Goal: Task Accomplishment & Management: Manage account settings

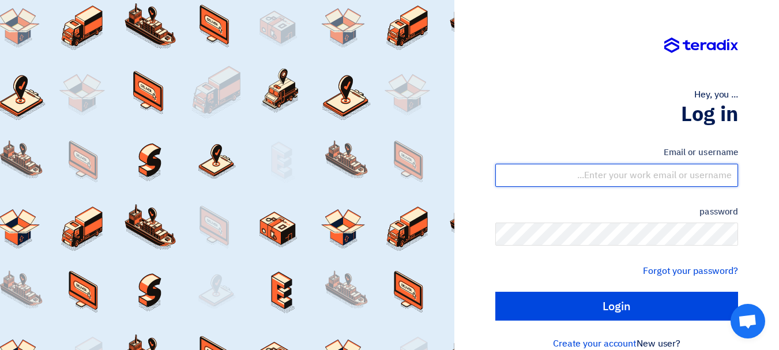
click at [648, 172] on input "text" at bounding box center [616, 175] width 243 height 23
type input "[EMAIL_ADDRESS][DOMAIN_NAME]"
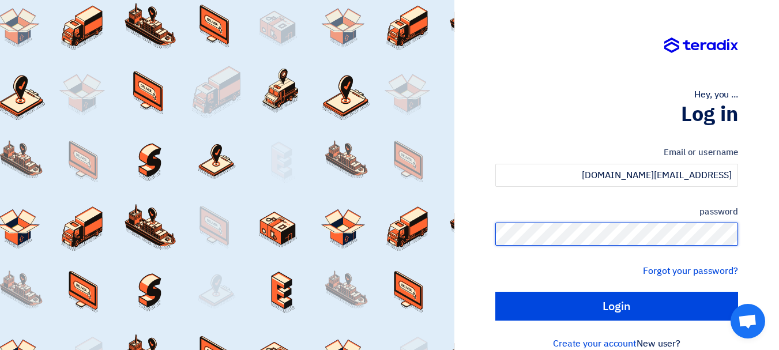
click at [495, 292] on input "Login" at bounding box center [616, 306] width 243 height 29
type input "Sign in"
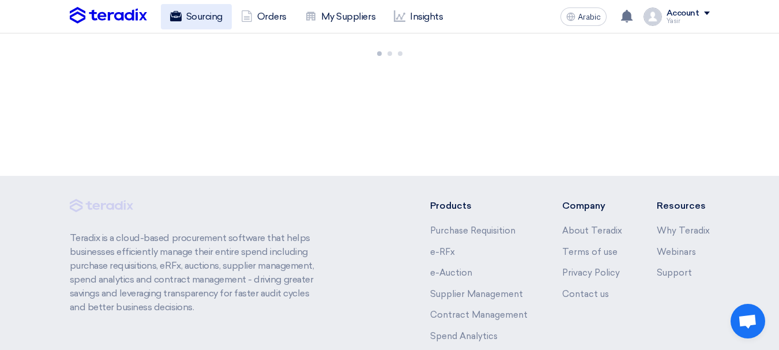
click at [207, 22] on font "Sourcing" at bounding box center [204, 17] width 36 height 14
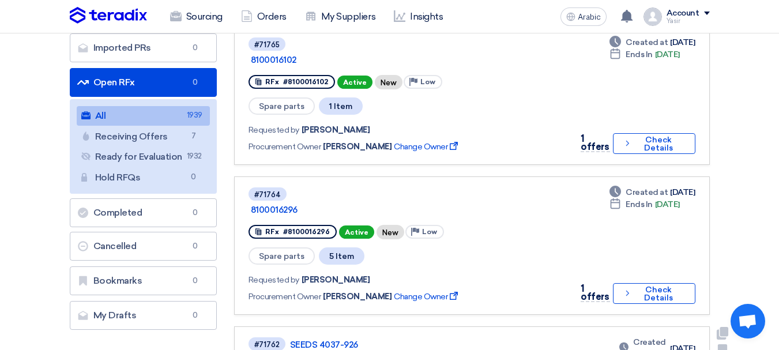
scroll to position [115, 0]
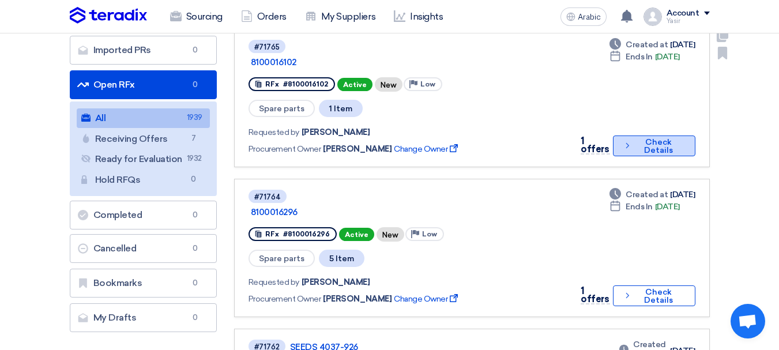
click at [669, 137] on font "Check Details" at bounding box center [658, 146] width 29 height 18
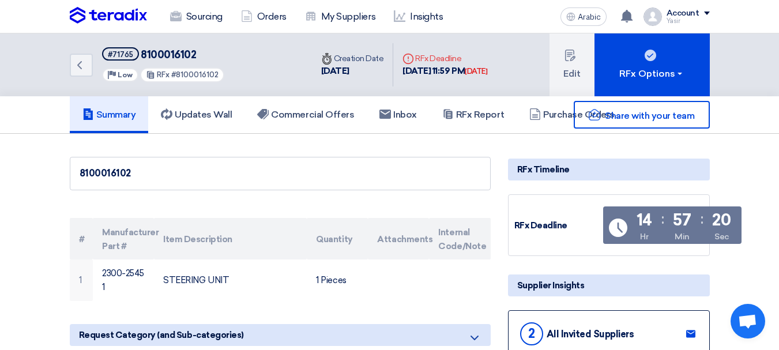
click at [189, 58] on font "8100016102" at bounding box center [168, 54] width 55 height 13
click at [190, 58] on font "8100016102" at bounding box center [168, 54] width 55 height 13
click at [95, 73] on div "Back #71765 8100016102 Priority Low RFx #8100016102" at bounding box center [191, 64] width 242 height 63
click at [84, 75] on link "Back" at bounding box center [81, 65] width 23 height 23
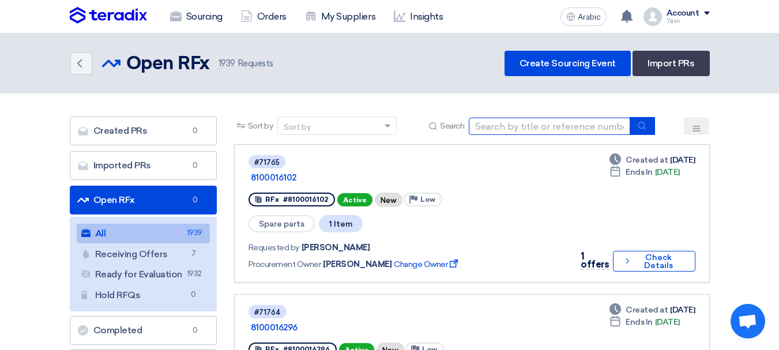
click at [518, 129] on input at bounding box center [549, 126] width 161 height 17
type input "16278"
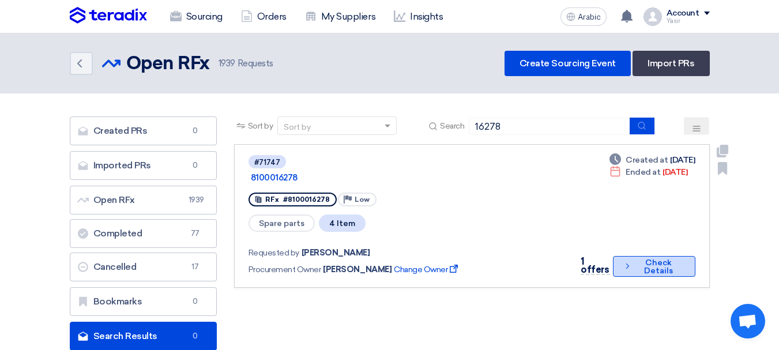
click at [644, 258] on font "Check Details" at bounding box center [658, 267] width 29 height 18
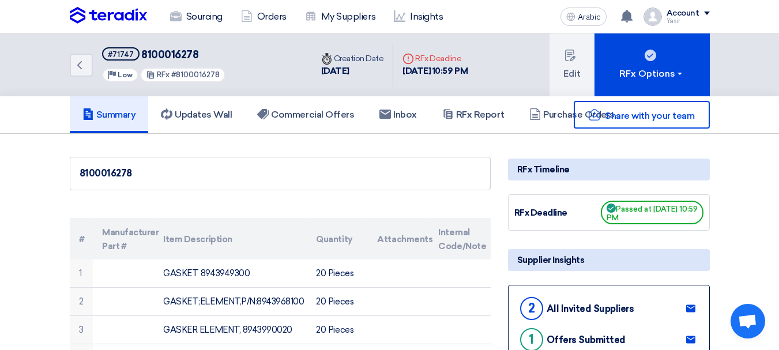
click at [165, 60] on font "8100016278" at bounding box center [169, 54] width 57 height 13
copy font "8100016278"
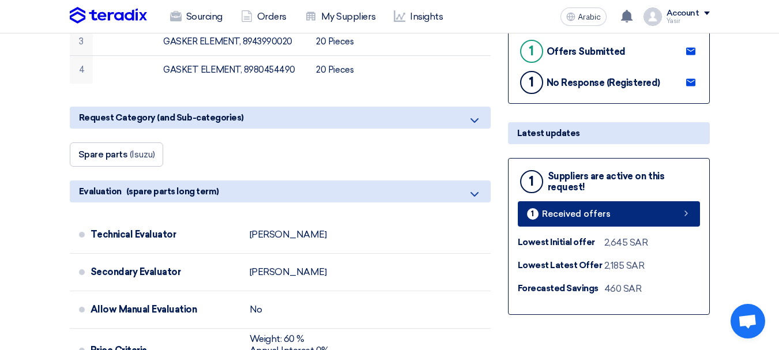
click at [625, 203] on link "1 Received offers" at bounding box center [609, 213] width 182 height 25
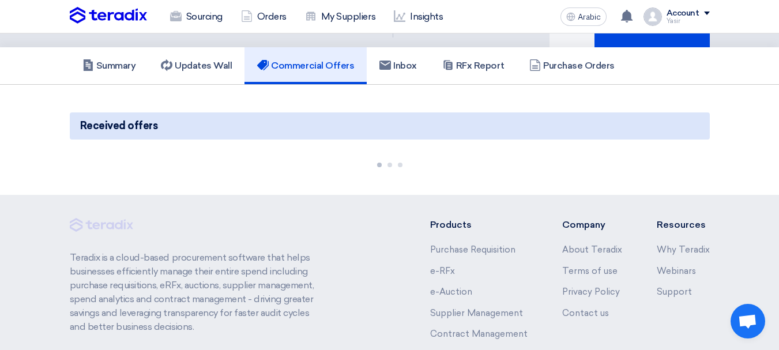
scroll to position [115, 0]
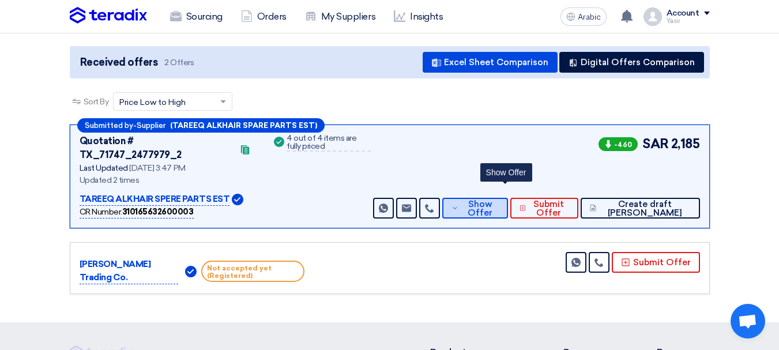
click at [499, 200] on span "Show Offer" at bounding box center [479, 208] width 37 height 17
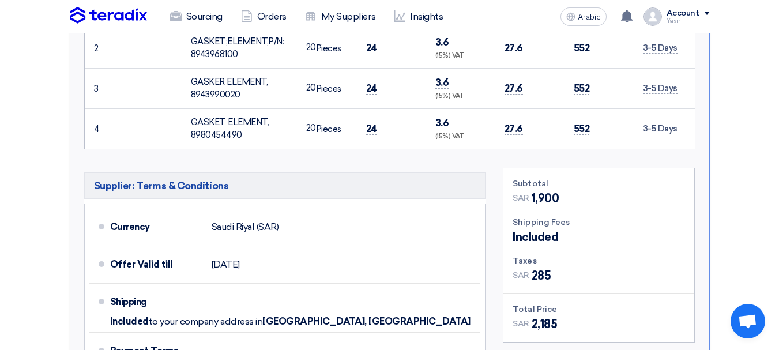
scroll to position [403, 0]
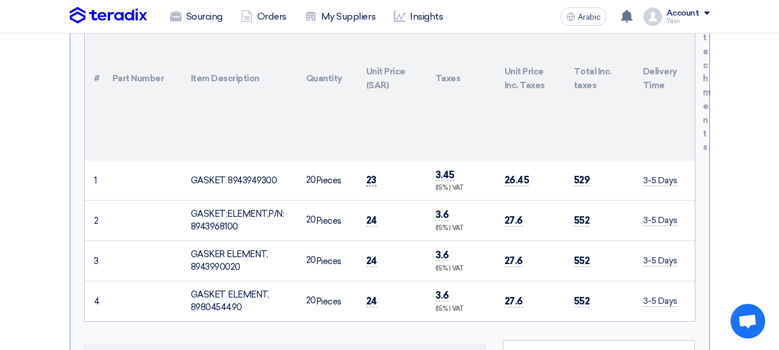
click at [373, 174] on font "23" at bounding box center [371, 180] width 10 height 12
copy font "23"
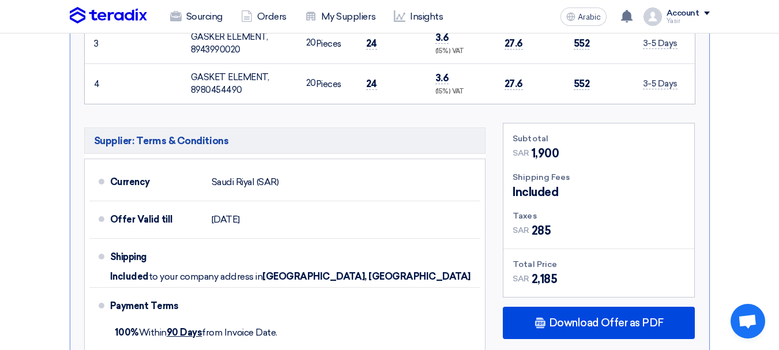
scroll to position [634, 0]
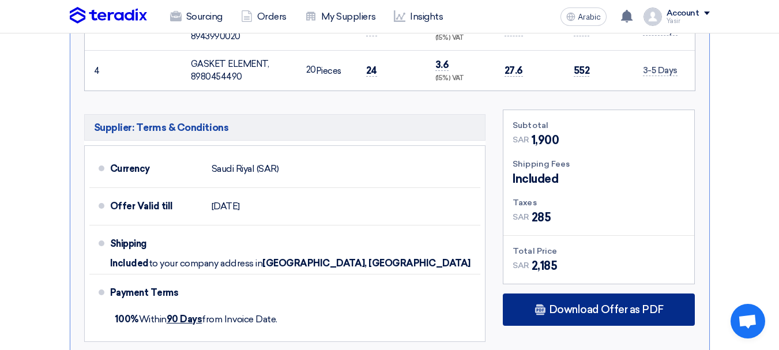
click at [558, 303] on font "Download Offer as PDF" at bounding box center [606, 309] width 115 height 13
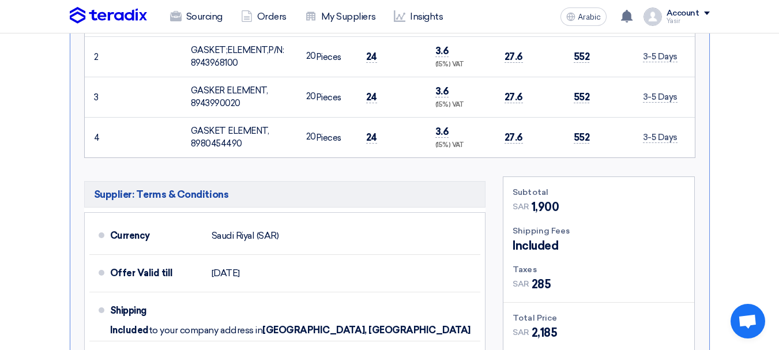
scroll to position [692, 0]
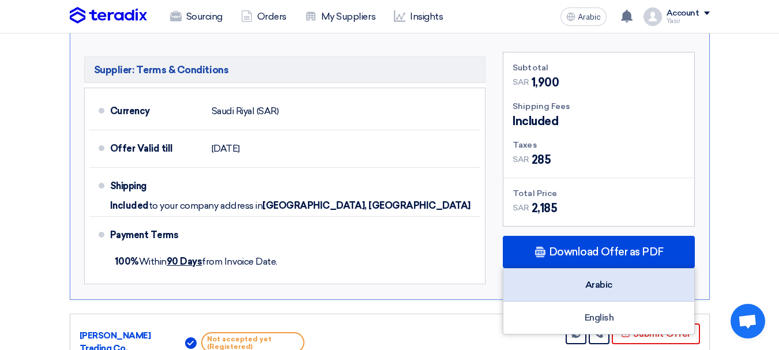
click at [624, 276] on div "Arabic" at bounding box center [598, 285] width 191 height 33
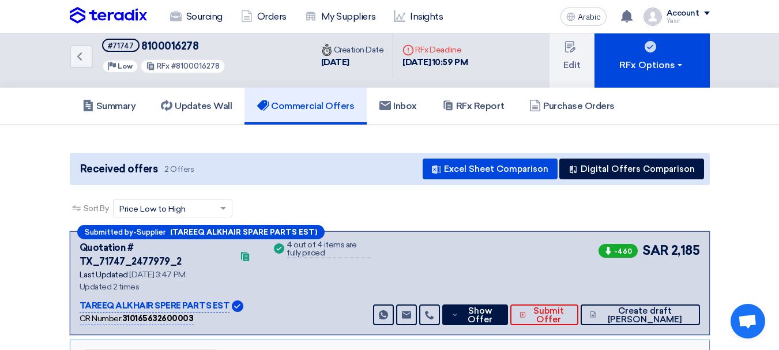
scroll to position [0, 0]
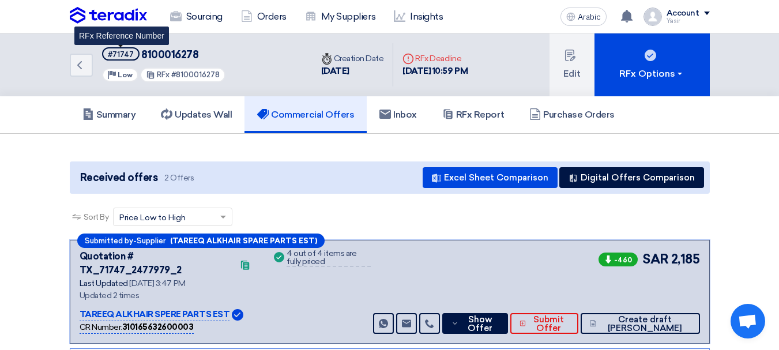
click at [114, 56] on font "#71747" at bounding box center [121, 54] width 26 height 9
copy font "71747"
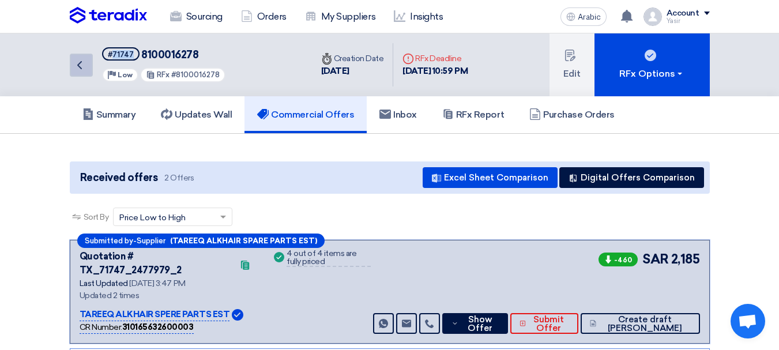
click at [88, 66] on link "Back" at bounding box center [81, 65] width 23 height 23
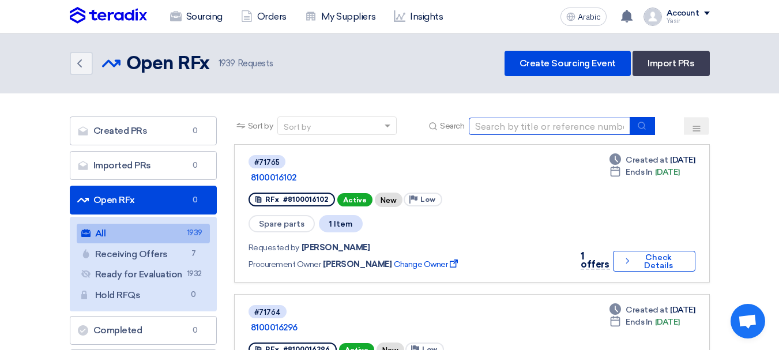
drag, startPoint x: 558, startPoint y: 122, endPoint x: 600, endPoint y: 129, distance: 42.6
click at [558, 122] on input at bounding box center [549, 126] width 161 height 17
paste input "8100016296"
type input "8100016296"
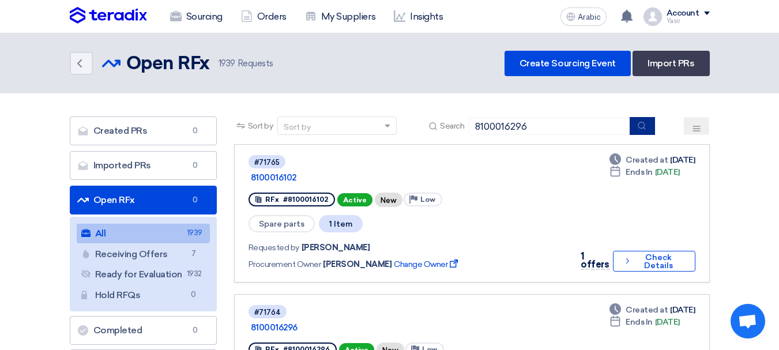
click at [648, 126] on button "submit" at bounding box center [641, 126] width 25 height 18
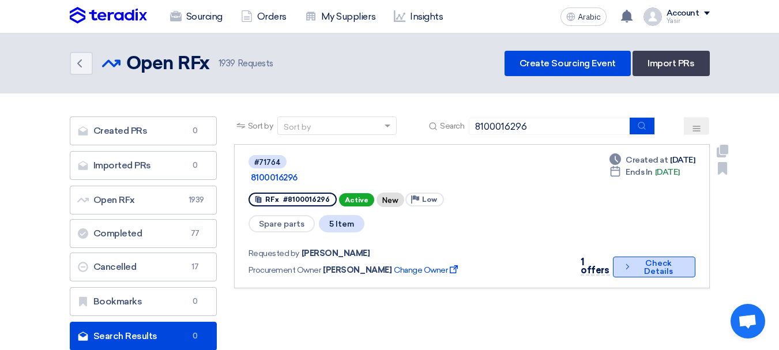
click at [628, 256] on button "Check details Check Details" at bounding box center [654, 266] width 82 height 21
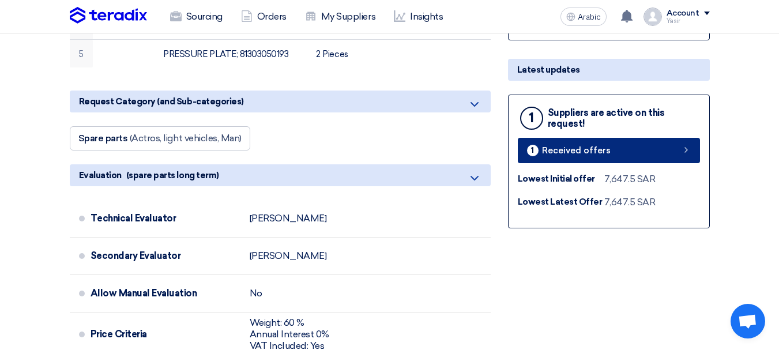
click at [651, 154] on link "1 Received offers" at bounding box center [609, 150] width 182 height 25
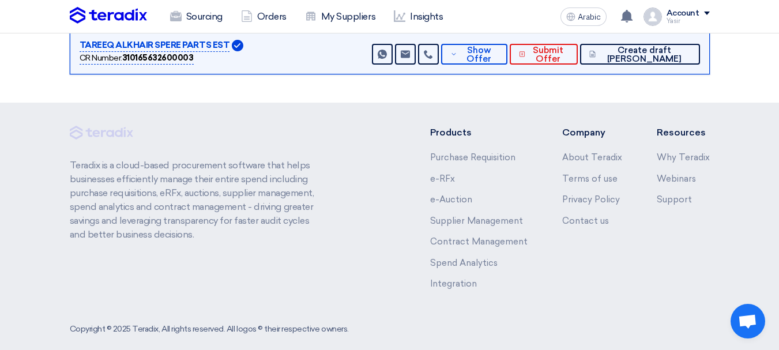
scroll to position [84, 0]
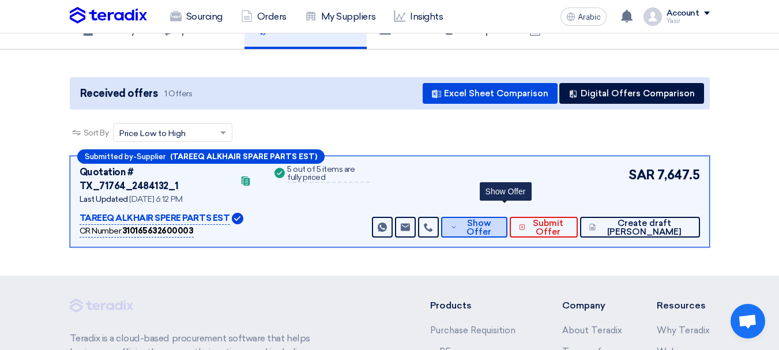
click at [491, 220] on font "Show Offer" at bounding box center [478, 227] width 25 height 19
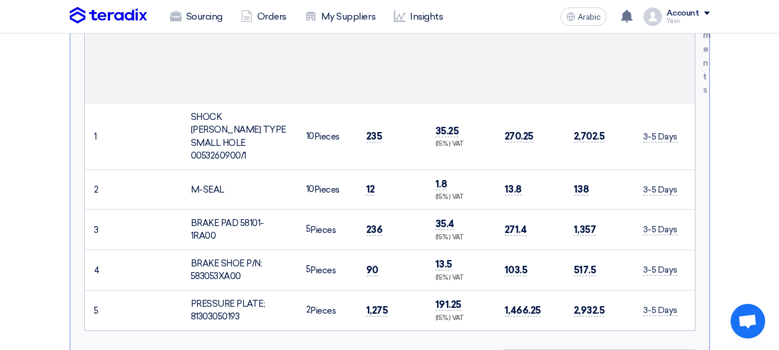
scroll to position [430, 0]
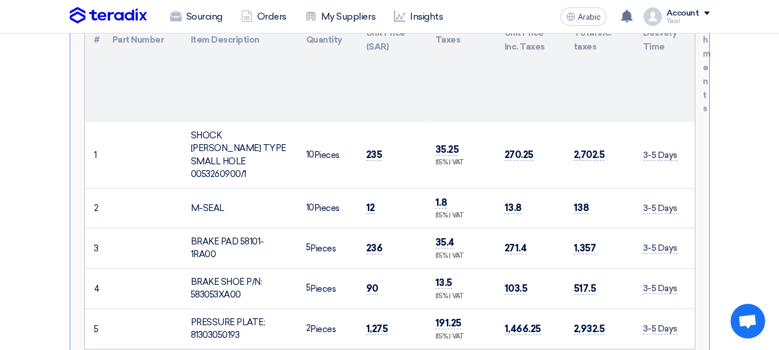
click at [383, 139] on td "235" at bounding box center [391, 155] width 69 height 66
click at [371, 149] on font "235" at bounding box center [374, 155] width 16 height 12
click at [367, 202] on font "12" at bounding box center [370, 208] width 9 height 12
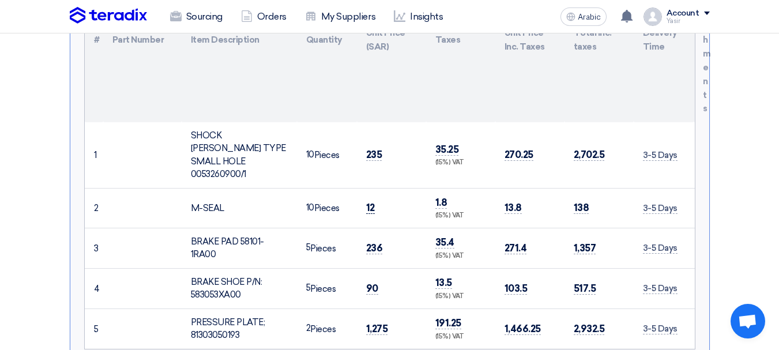
click at [367, 202] on font "12" at bounding box center [370, 208] width 9 height 12
click at [371, 242] on font "236" at bounding box center [374, 248] width 17 height 12
click at [368, 282] on font "90" at bounding box center [372, 288] width 12 height 12
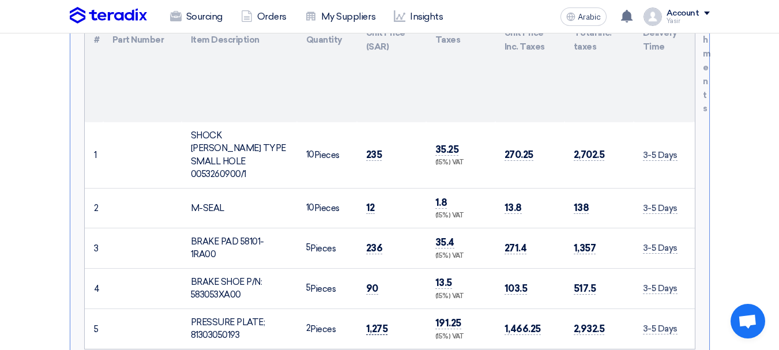
click at [380, 323] on font "1,275" at bounding box center [377, 329] width 22 height 12
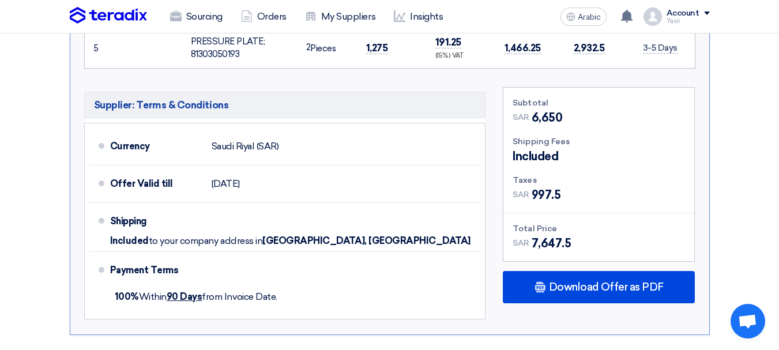
scroll to position [718, 0]
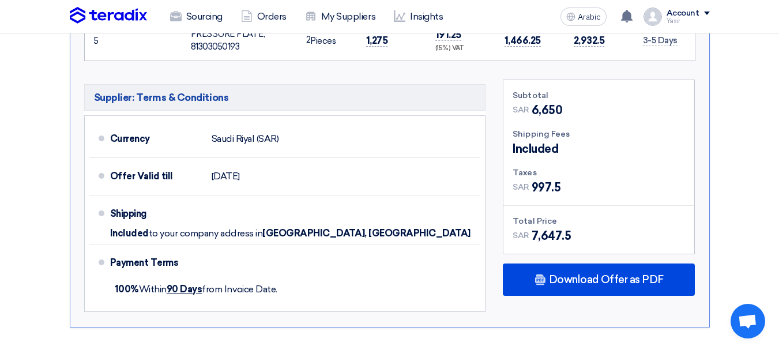
click at [537, 103] on font "6,650" at bounding box center [546, 110] width 31 height 14
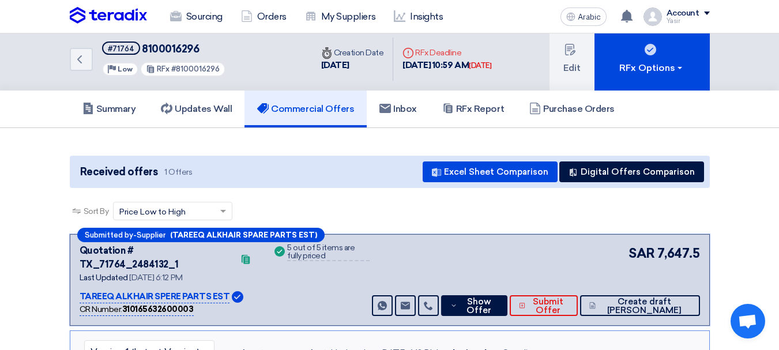
scroll to position [0, 0]
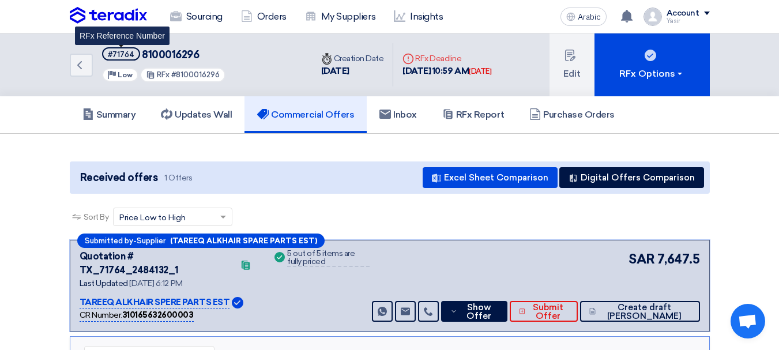
click at [128, 58] on font "#71764" at bounding box center [121, 54] width 27 height 9
copy font "71764"
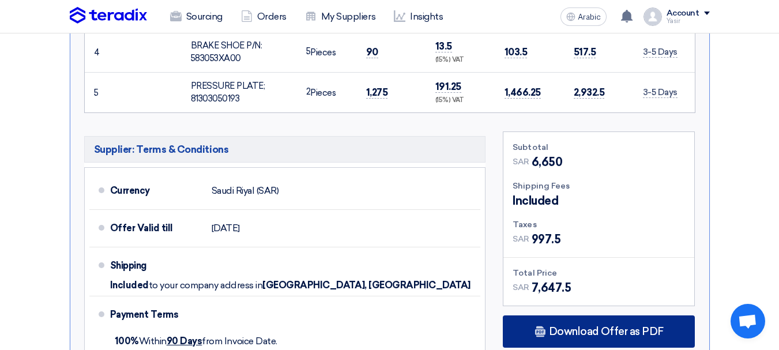
scroll to position [692, 0]
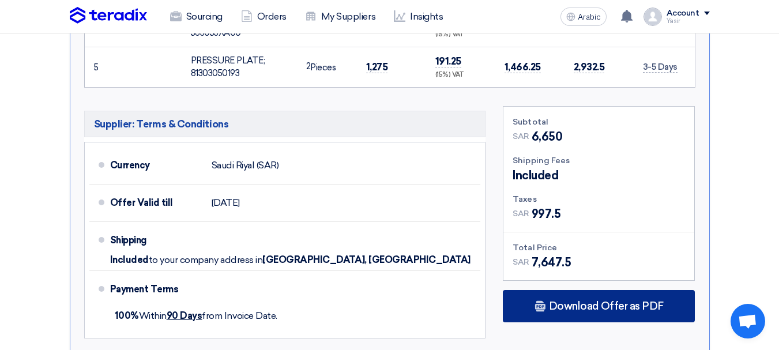
click at [603, 300] on font "Download Offer as PDF" at bounding box center [606, 306] width 115 height 13
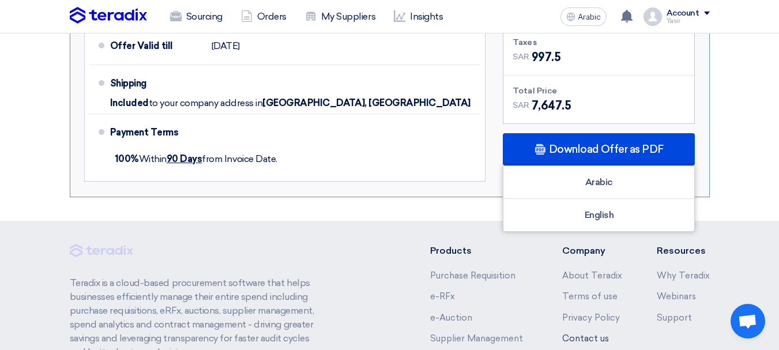
scroll to position [864, 0]
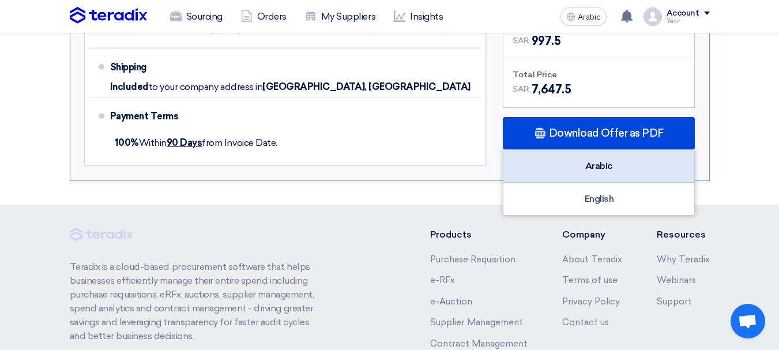
click at [605, 150] on div "Arabic" at bounding box center [598, 166] width 191 height 33
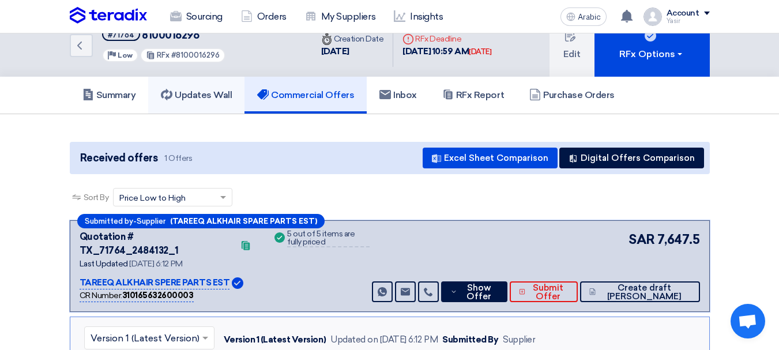
scroll to position [0, 0]
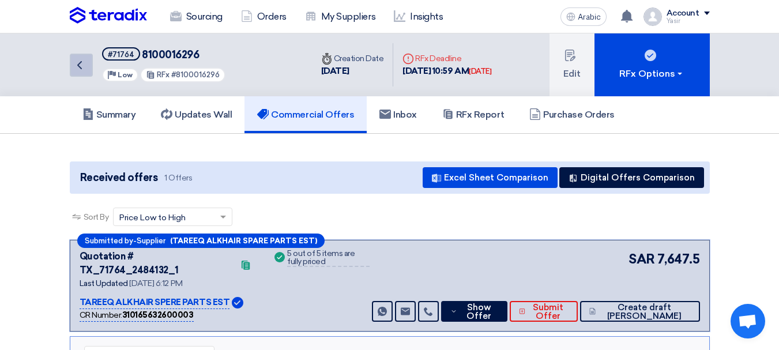
click at [78, 61] on icon "Back" at bounding box center [80, 65] width 14 height 14
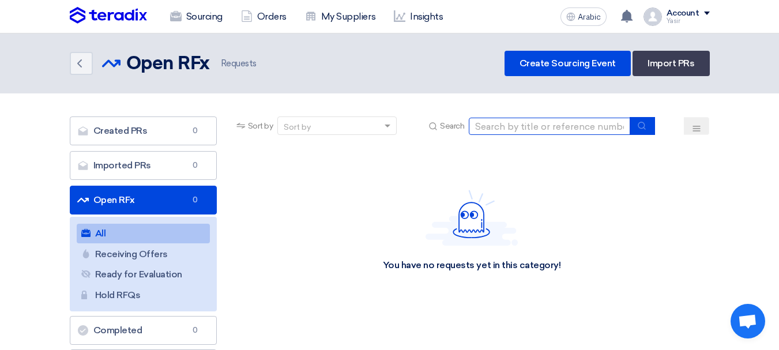
drag, startPoint x: 586, startPoint y: 120, endPoint x: 591, endPoint y: 124, distance: 6.2
click at [586, 120] on input at bounding box center [549, 126] width 161 height 17
paste input "8100012916"
type input "8100012916"
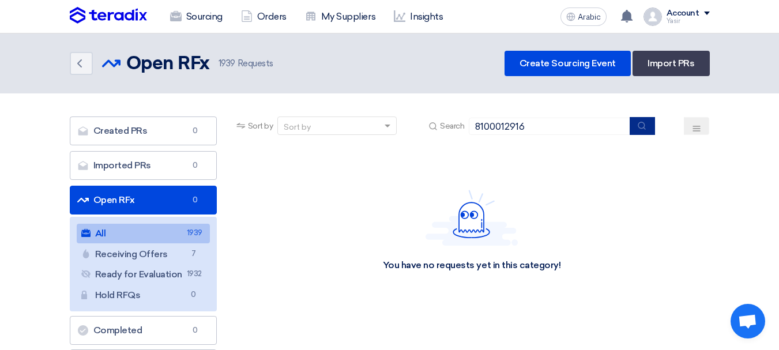
click at [653, 131] on button "submit" at bounding box center [641, 126] width 25 height 18
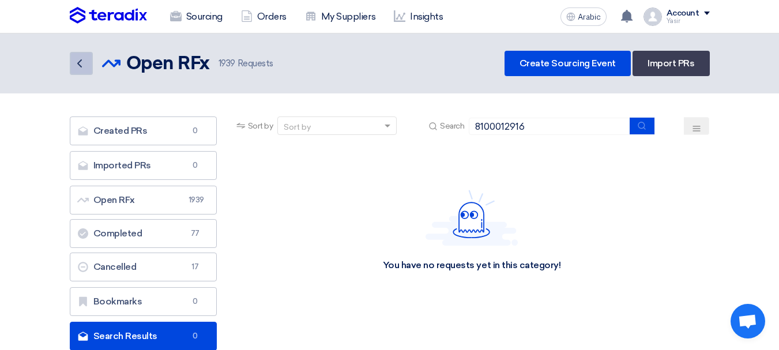
click at [88, 60] on link "Back" at bounding box center [81, 63] width 23 height 23
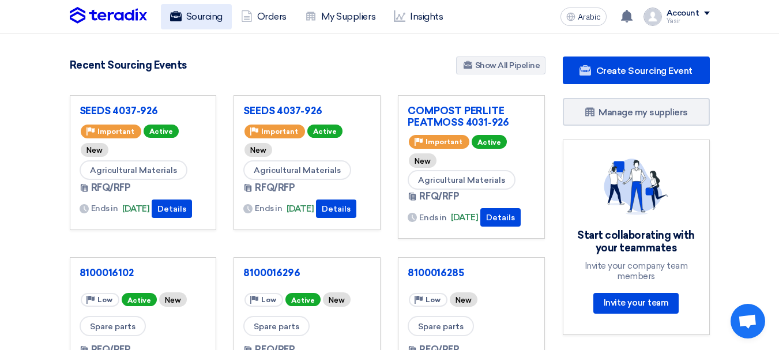
click at [187, 24] on link "Sourcing" at bounding box center [196, 16] width 71 height 25
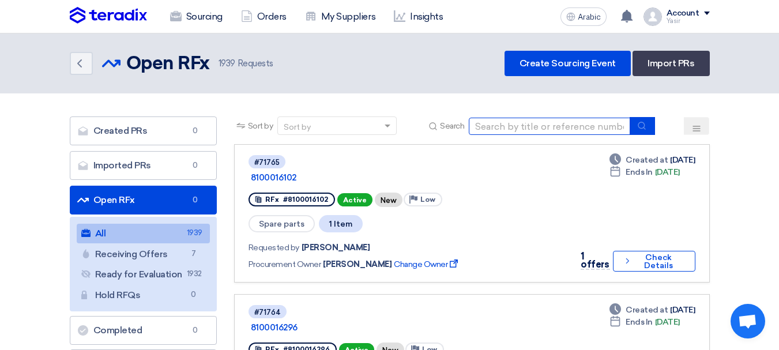
click at [561, 126] on input at bounding box center [549, 126] width 161 height 17
type input "67812"
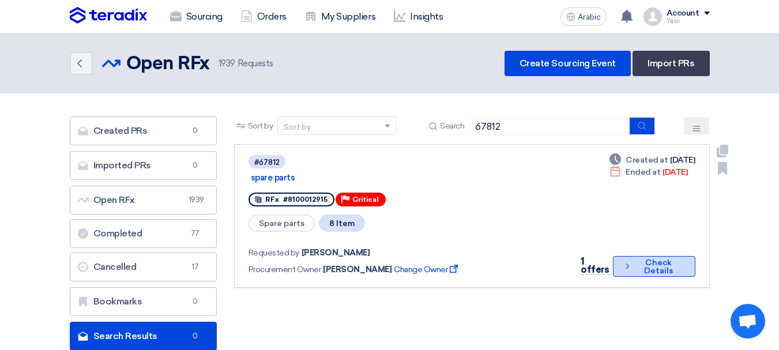
click at [641, 259] on font "Check Details" at bounding box center [658, 267] width 48 height 16
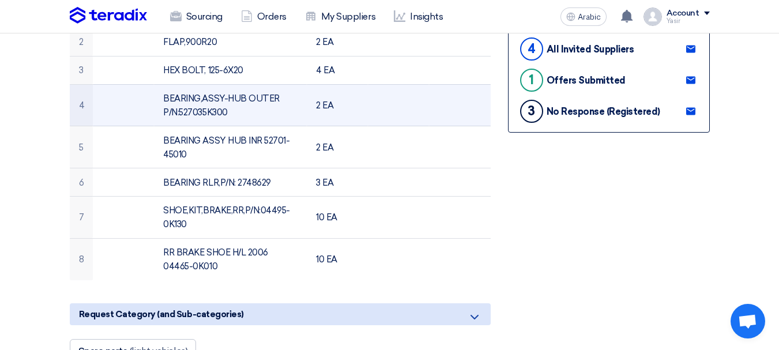
scroll to position [346, 0]
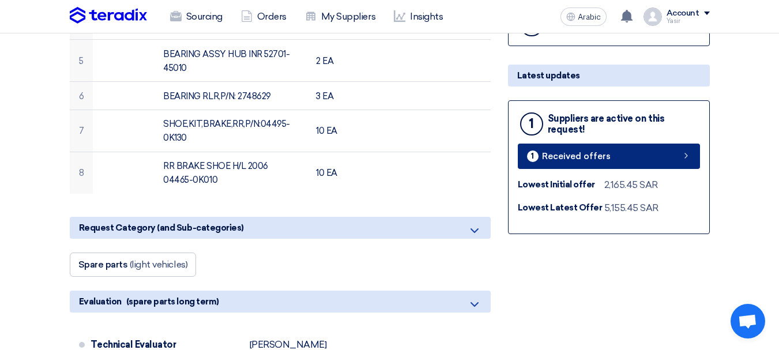
click at [563, 154] on font "Received offers" at bounding box center [576, 156] width 69 height 10
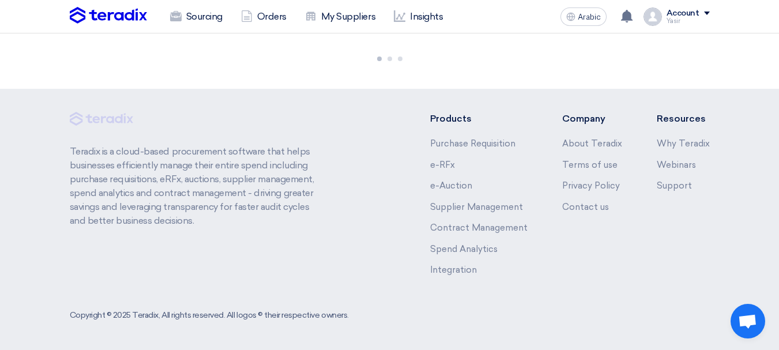
scroll to position [350, 0]
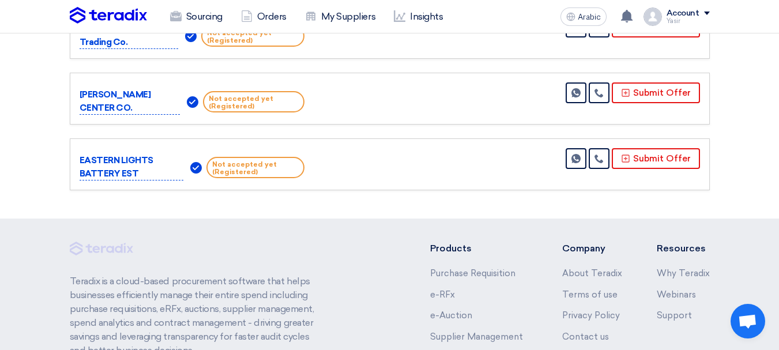
click at [257, 226] on footer "Teradix is ​​a cloud-based procurement software that helps businesses efficient…" at bounding box center [389, 348] width 779 height 261
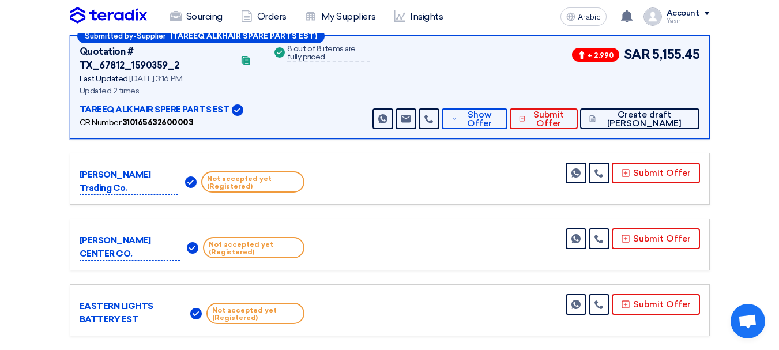
scroll to position [178, 0]
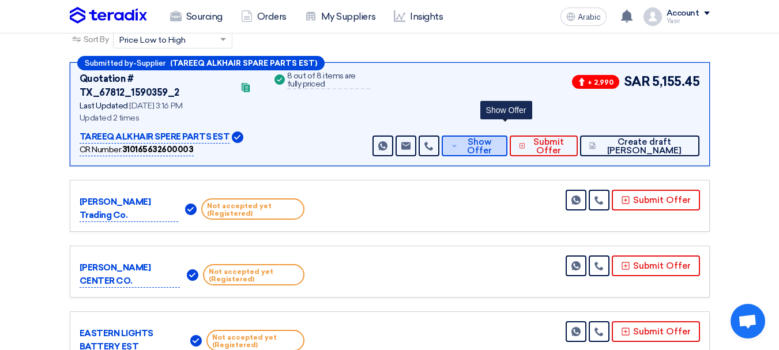
click at [492, 137] on font "Show Offer" at bounding box center [479, 146] width 25 height 19
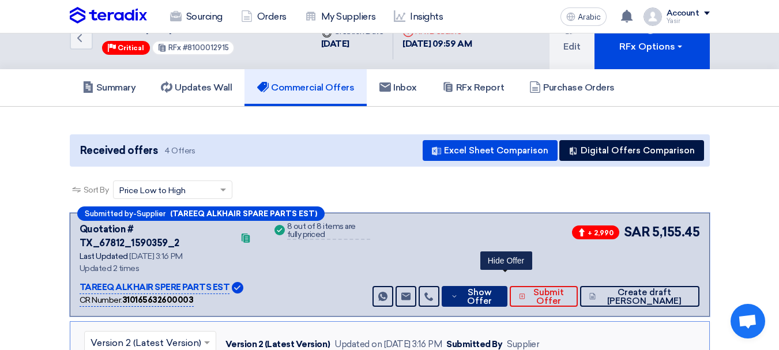
scroll to position [0, 0]
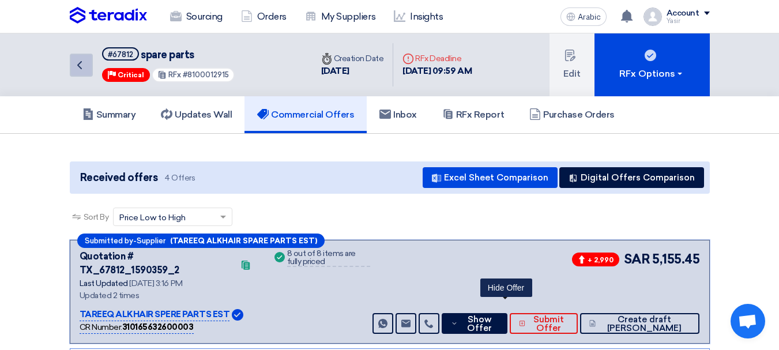
click at [86, 65] on link "Back" at bounding box center [81, 65] width 23 height 23
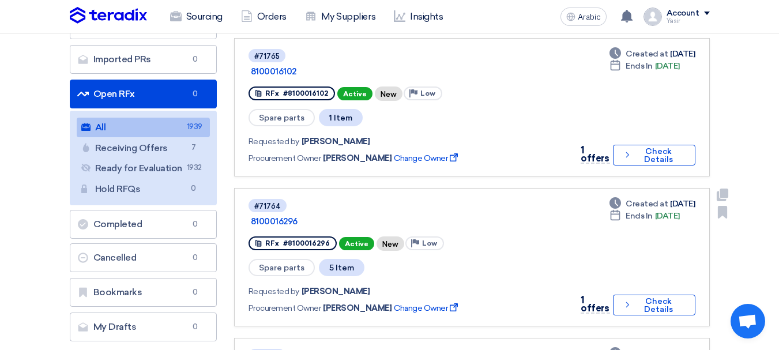
scroll to position [231, 0]
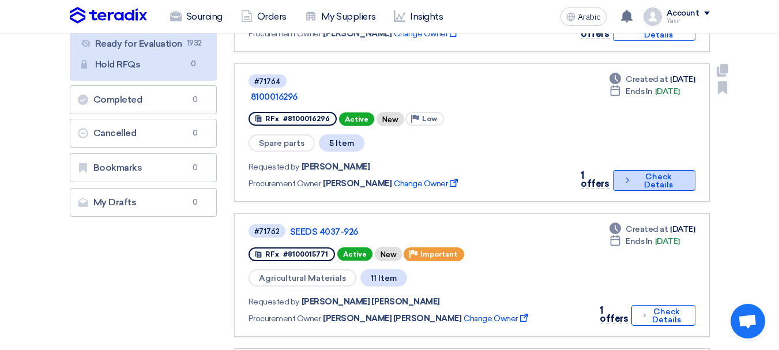
click at [655, 172] on font "Check Details" at bounding box center [658, 181] width 29 height 18
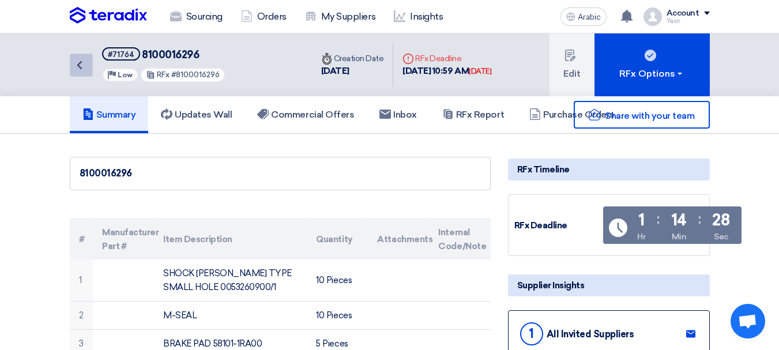
click at [78, 61] on icon "Back" at bounding box center [80, 65] width 14 height 14
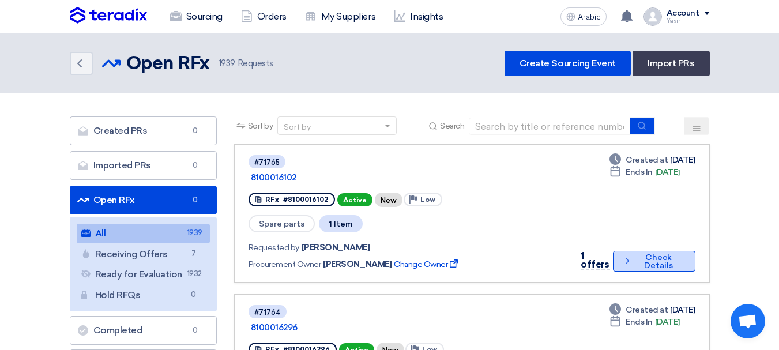
click at [643, 254] on font "Check Details" at bounding box center [658, 262] width 48 height 16
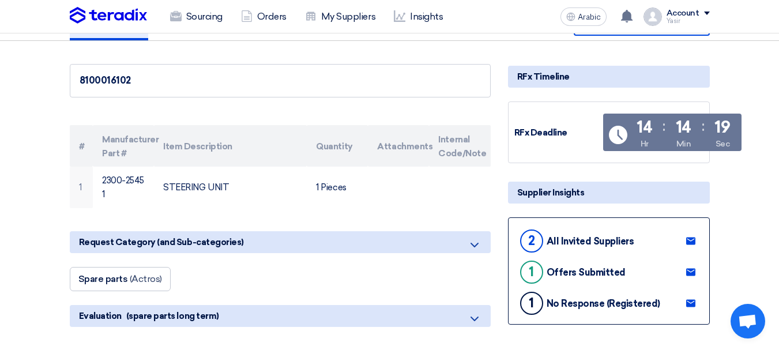
scroll to position [173, 0]
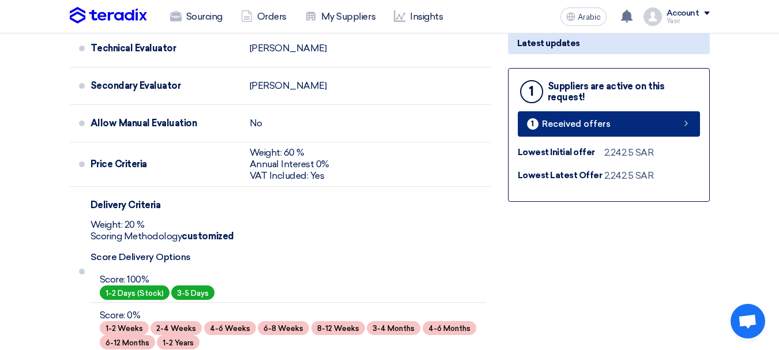
click at [625, 135] on link "1 Received offers" at bounding box center [609, 123] width 182 height 25
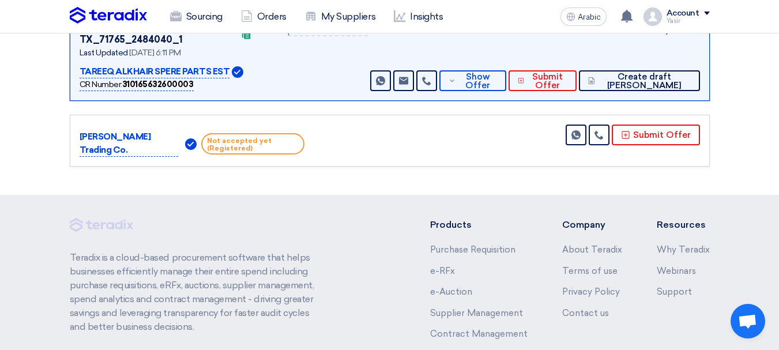
scroll to position [58, 0]
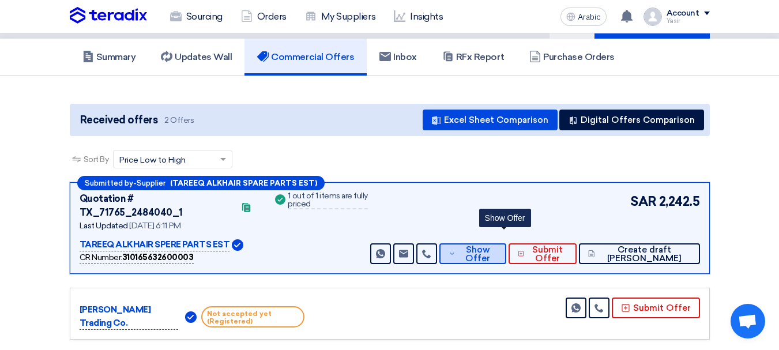
click at [505, 244] on button "Show Offer" at bounding box center [472, 253] width 66 height 21
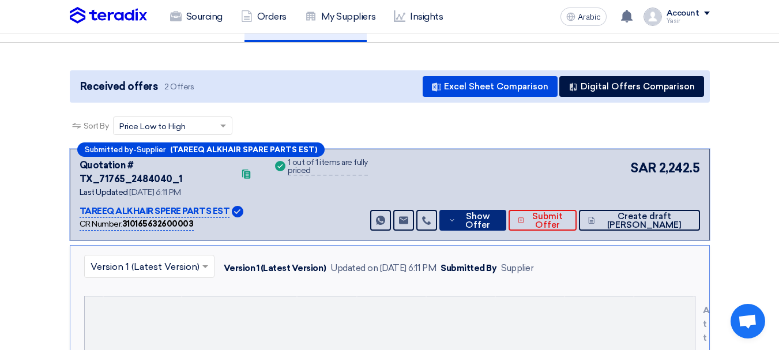
scroll to position [0, 0]
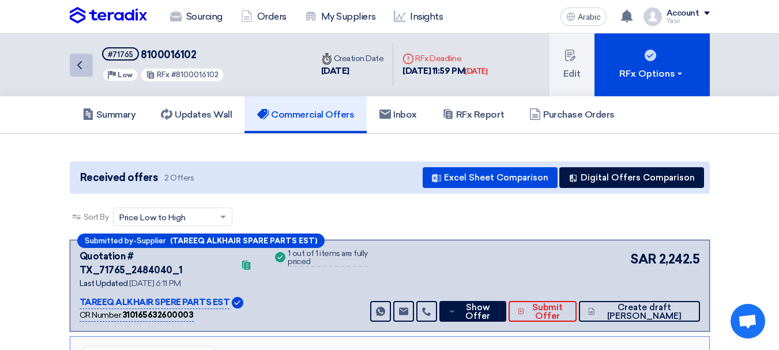
click at [80, 67] on use at bounding box center [79, 65] width 5 height 8
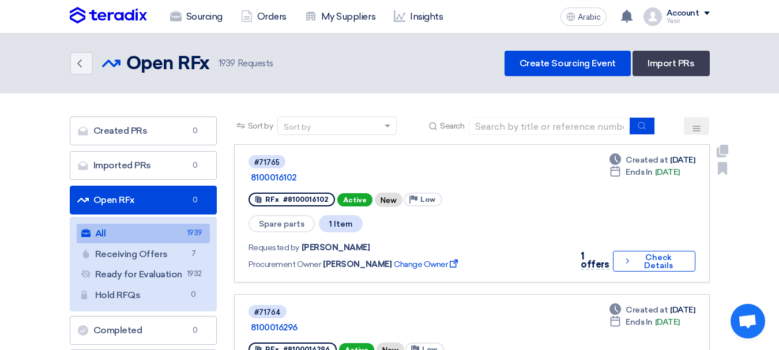
click at [552, 135] on div "Sort by Sort by Search" at bounding box center [471, 130] width 475 height 28
click at [560, 131] on input at bounding box center [549, 126] width 161 height 17
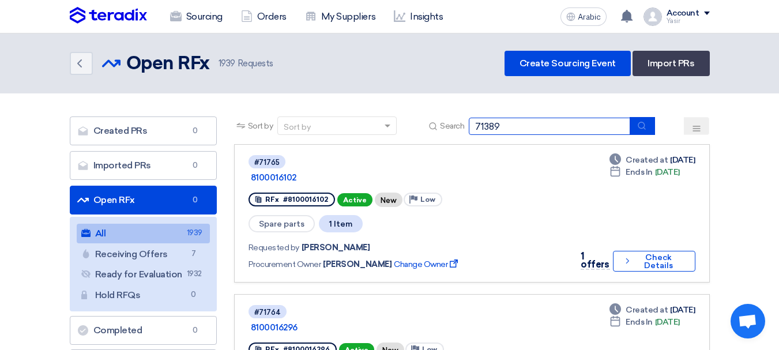
type input "71389"
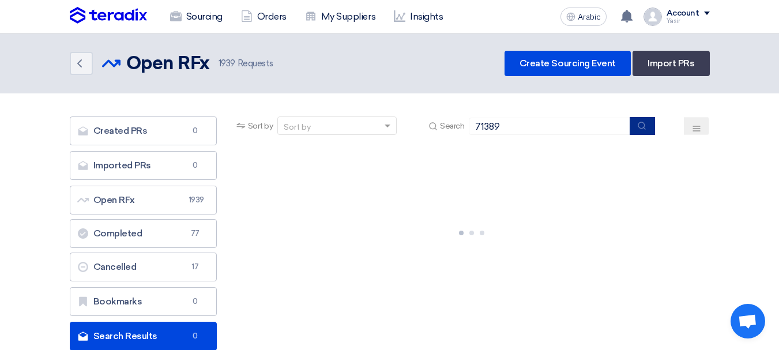
click at [643, 128] on use "submit" at bounding box center [641, 125] width 7 height 7
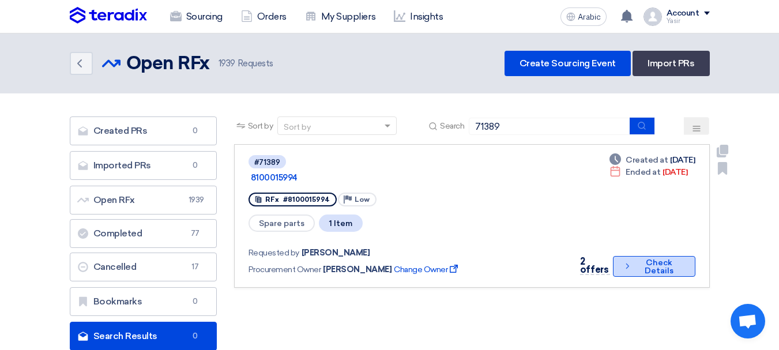
click at [629, 256] on button "Check details Check Details" at bounding box center [654, 266] width 82 height 21
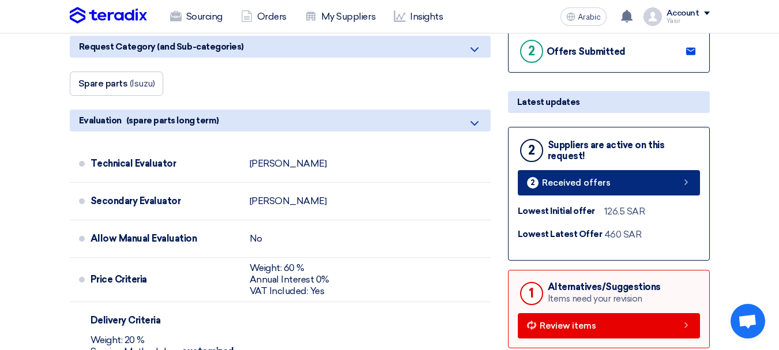
click at [618, 187] on link "2 Received offers" at bounding box center [609, 182] width 182 height 25
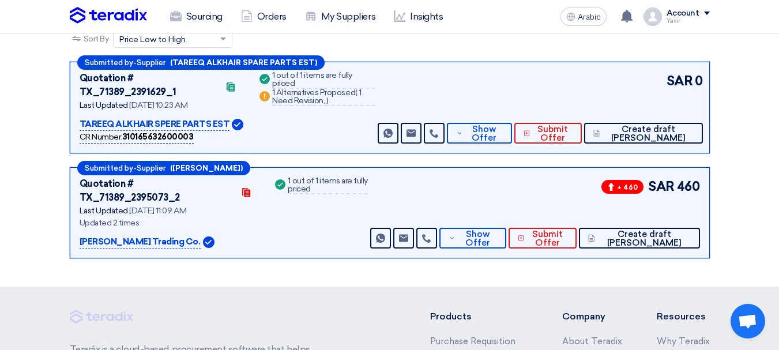
scroll to position [178, 0]
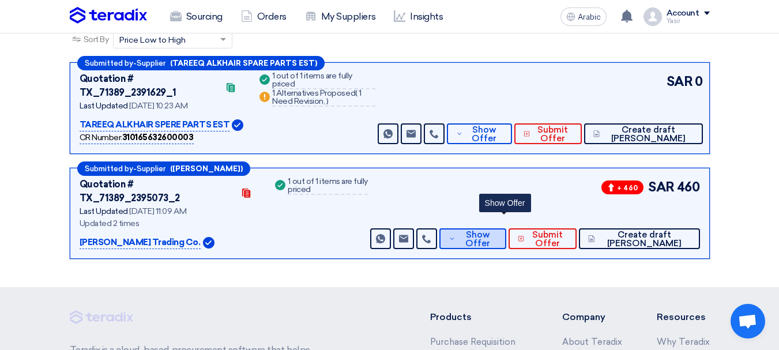
click at [490, 229] on font "Show Offer" at bounding box center [477, 238] width 25 height 19
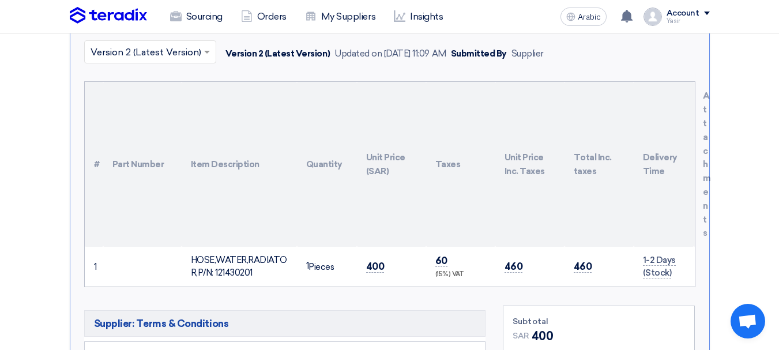
scroll to position [466, 0]
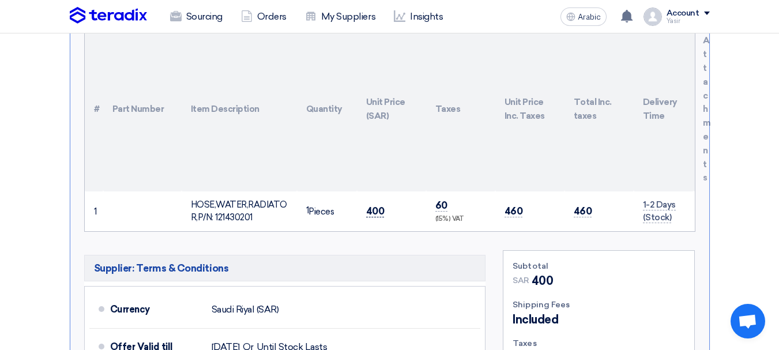
click at [366, 205] on font "400" at bounding box center [375, 211] width 18 height 12
copy font "400"
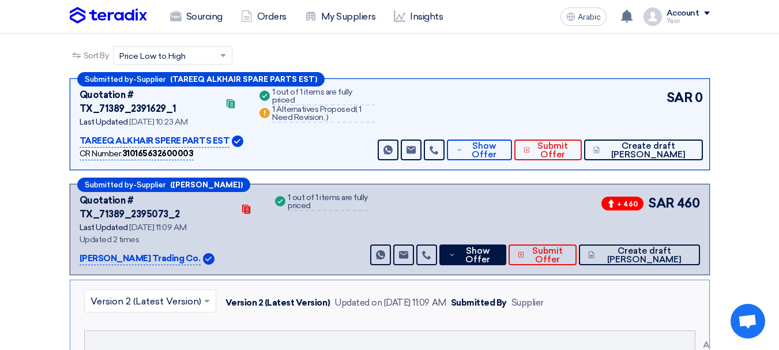
scroll to position [173, 0]
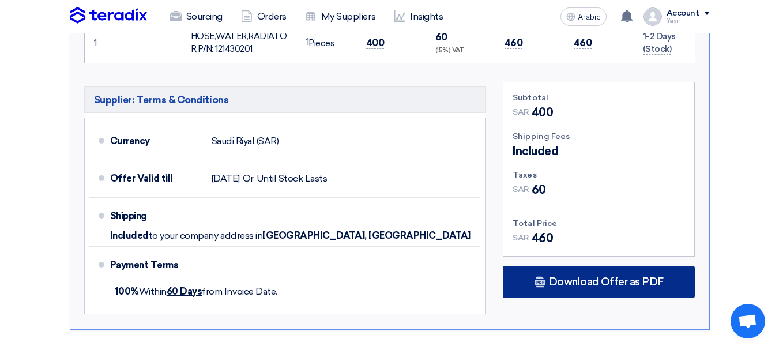
click at [590, 275] on font "Download Offer as PDF" at bounding box center [606, 281] width 115 height 13
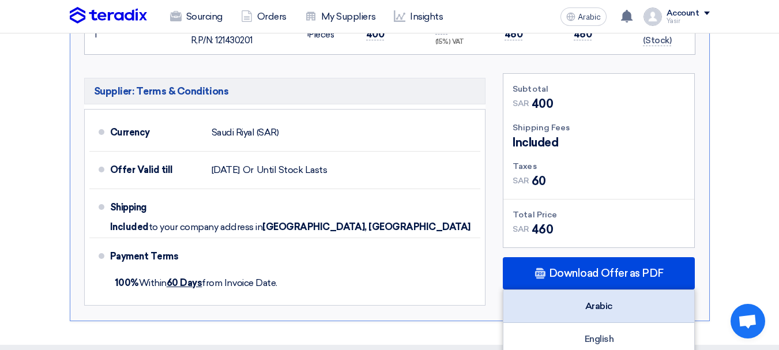
scroll to position [749, 0]
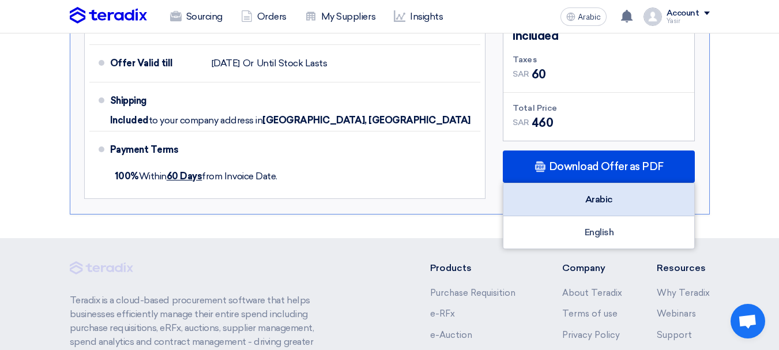
click at [601, 183] on div "Arabic" at bounding box center [598, 199] width 191 height 33
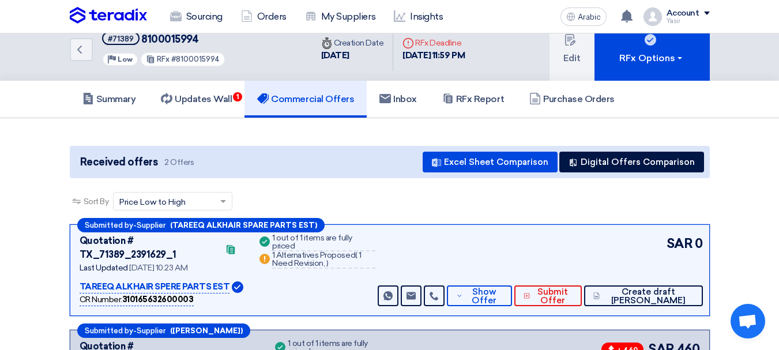
scroll to position [0, 0]
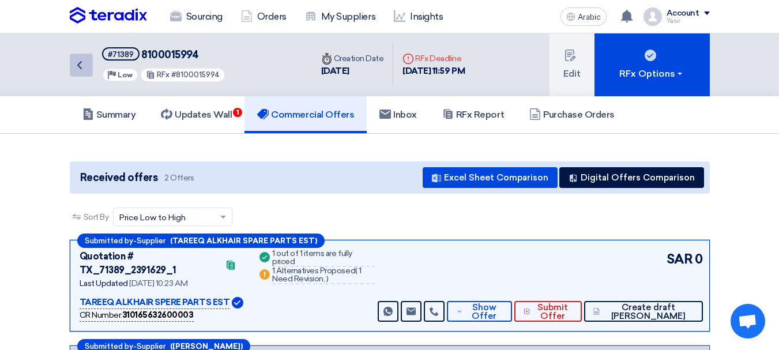
click at [89, 70] on link "Back" at bounding box center [81, 65] width 23 height 23
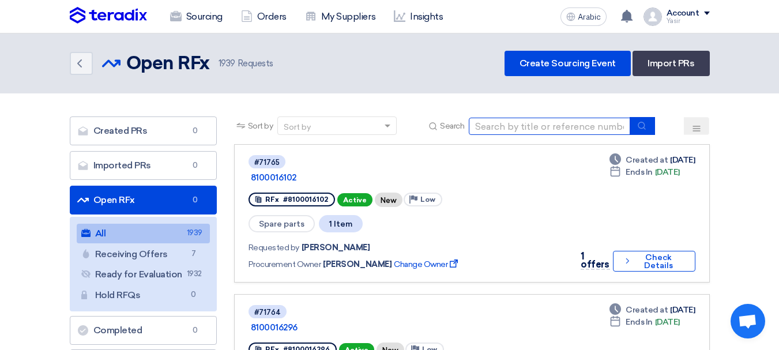
click at [538, 124] on input at bounding box center [549, 126] width 161 height 17
type input "68834"
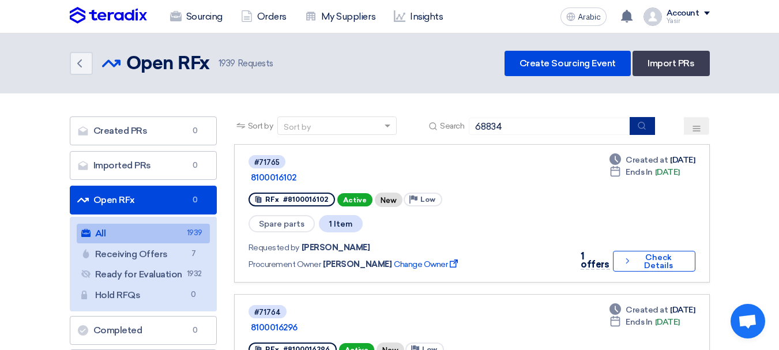
click at [654, 124] on button "submit" at bounding box center [641, 126] width 25 height 18
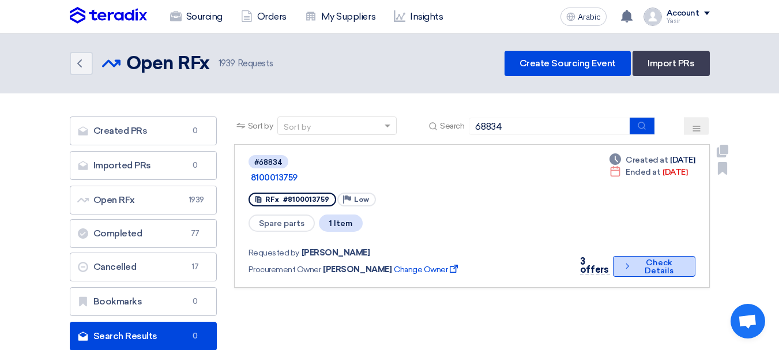
click at [641, 259] on font "Check Details" at bounding box center [659, 267] width 48 height 16
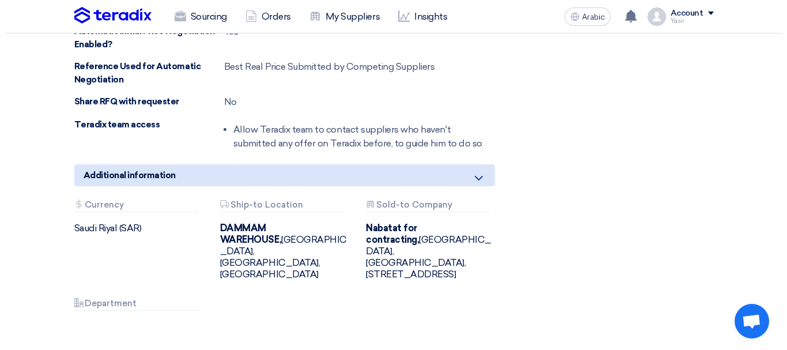
scroll to position [749, 0]
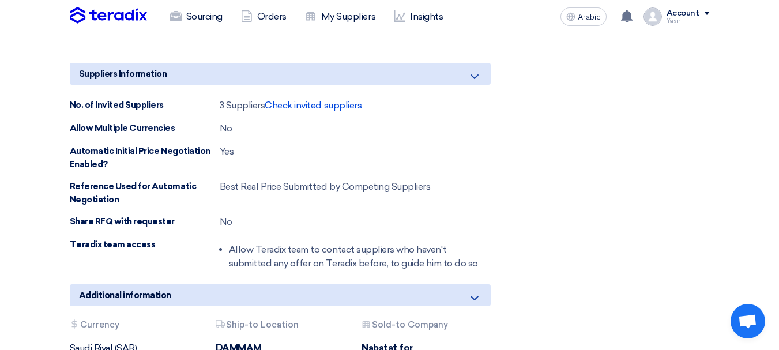
click at [304, 117] on div "No. of Invited Suppliers 3 Suppliers Check invited suppliers Allow Multiple Cur…" at bounding box center [280, 187] width 421 height 176
click at [315, 104] on font "Check invited suppliers" at bounding box center [313, 105] width 97 height 11
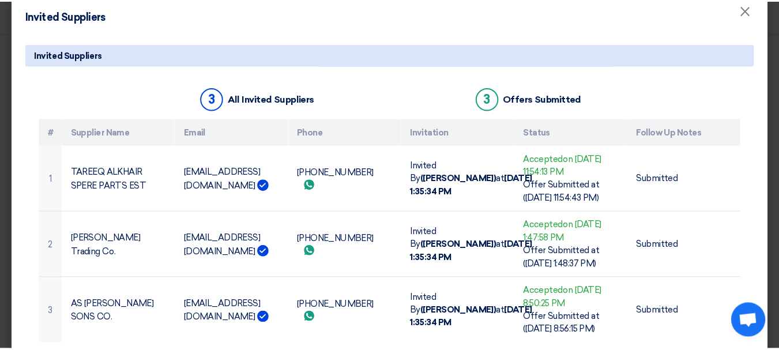
scroll to position [0, 0]
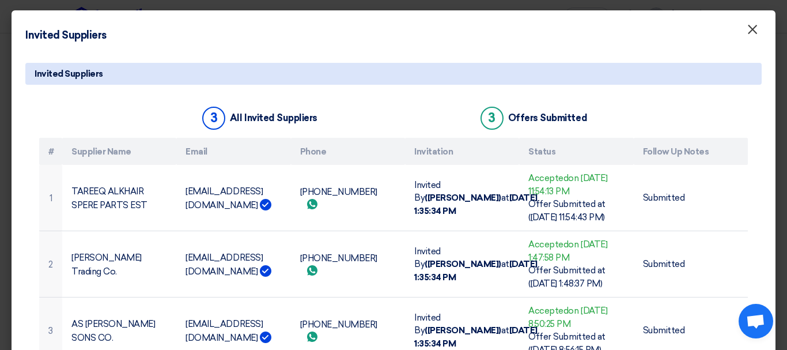
click at [747, 31] on font "×" at bounding box center [753, 32] width 12 height 23
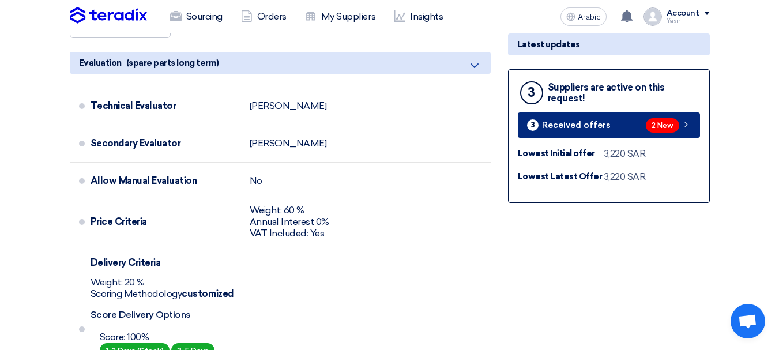
click at [630, 130] on link "3 Received offers 2 New" at bounding box center [609, 124] width 182 height 25
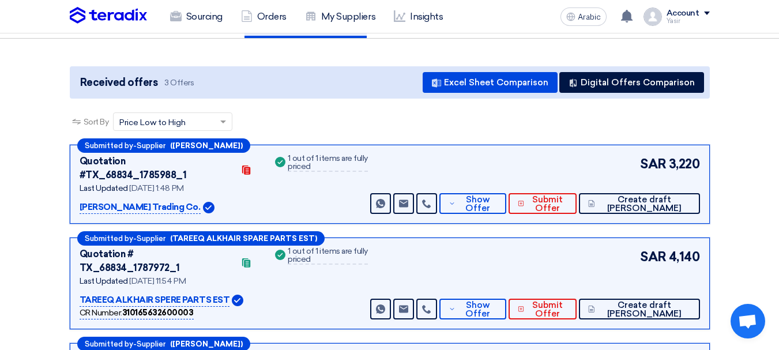
scroll to position [115, 0]
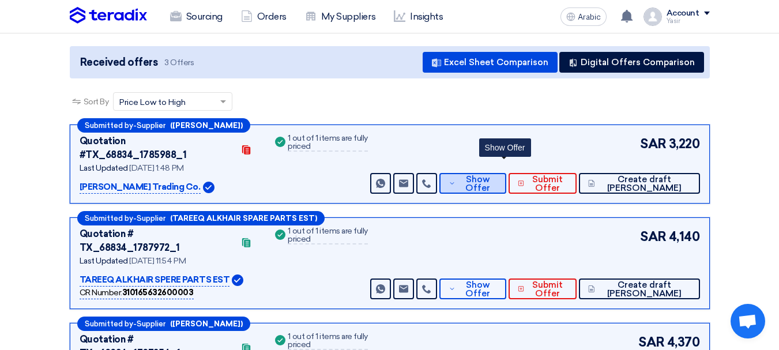
click at [490, 174] on font "Show Offer" at bounding box center [477, 183] width 25 height 19
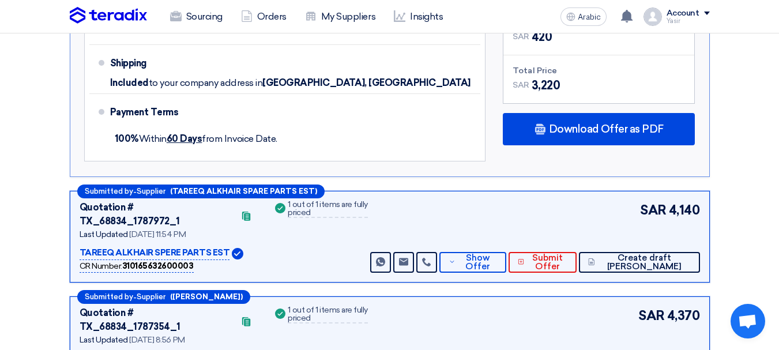
scroll to position [692, 0]
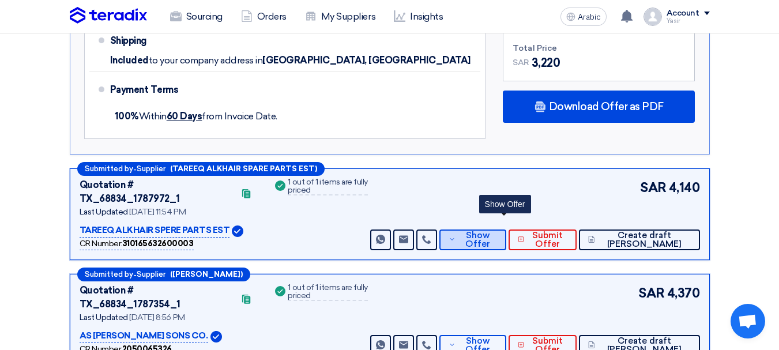
click at [490, 230] on font "Show Offer" at bounding box center [477, 239] width 25 height 19
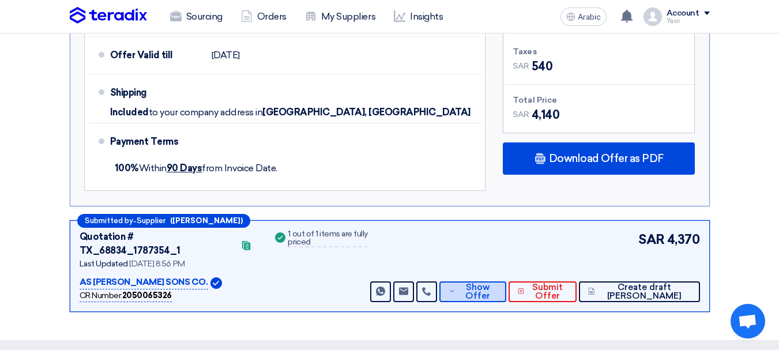
scroll to position [807, 0]
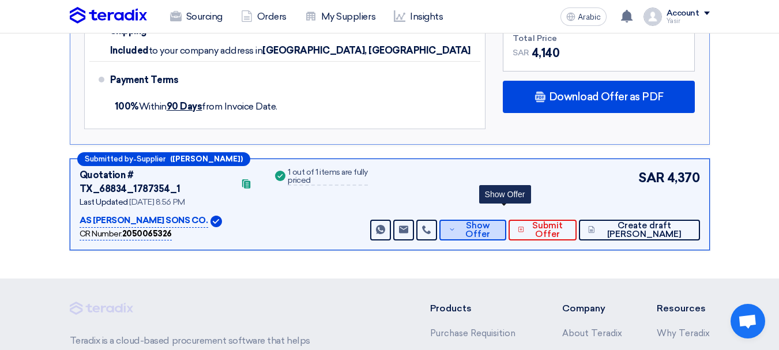
click at [490, 220] on font "Show Offer" at bounding box center [477, 229] width 25 height 19
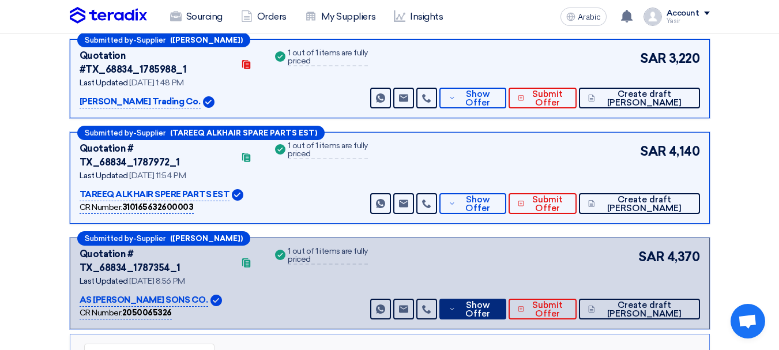
scroll to position [28, 0]
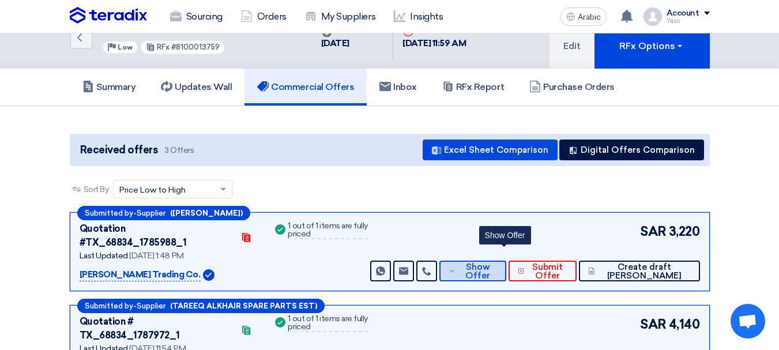
click at [490, 263] on font "Show Offer" at bounding box center [477, 271] width 25 height 19
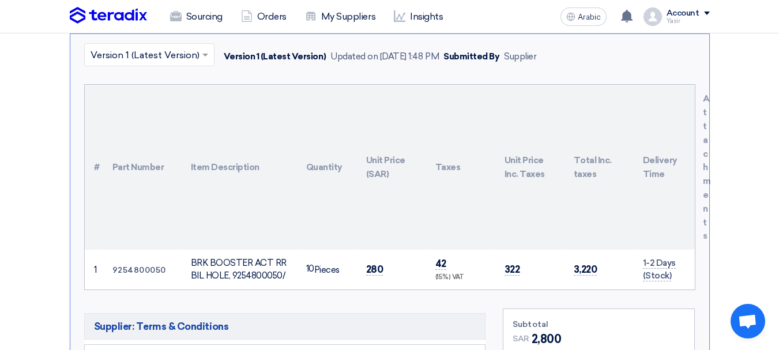
scroll to position [346, 0]
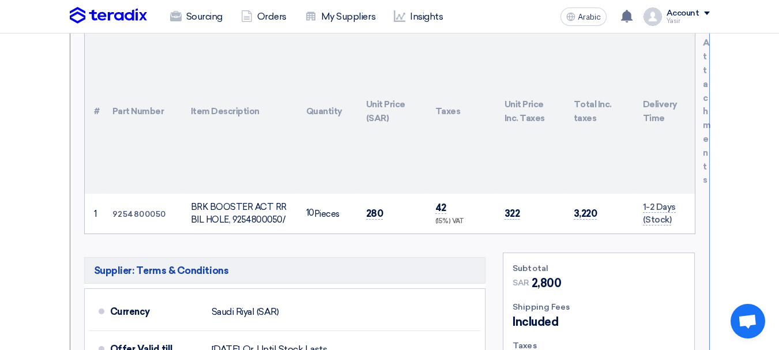
click at [135, 206] on td "9254800050" at bounding box center [142, 214] width 78 height 40
click at [139, 209] on font "9254800050" at bounding box center [139, 214] width 54 height 10
